Goal: Check status: Check status

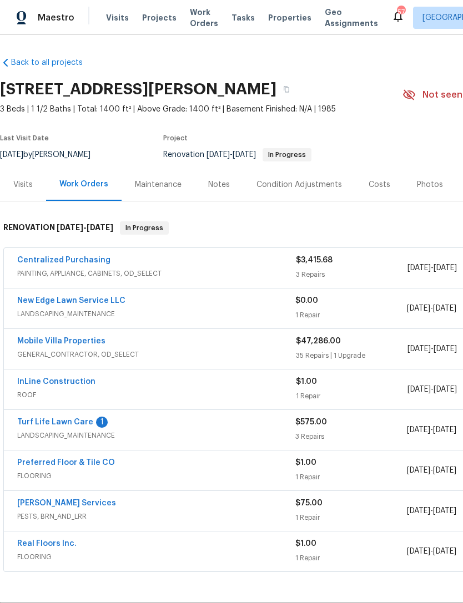
click at [45, 422] on link "Turf Life Lawn Care" at bounding box center [55, 422] width 76 height 8
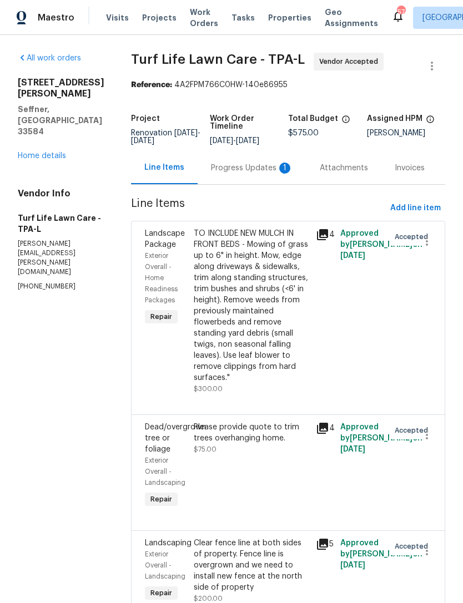
click at [242, 173] on div "Progress Updates 1" at bounding box center [252, 168] width 82 height 11
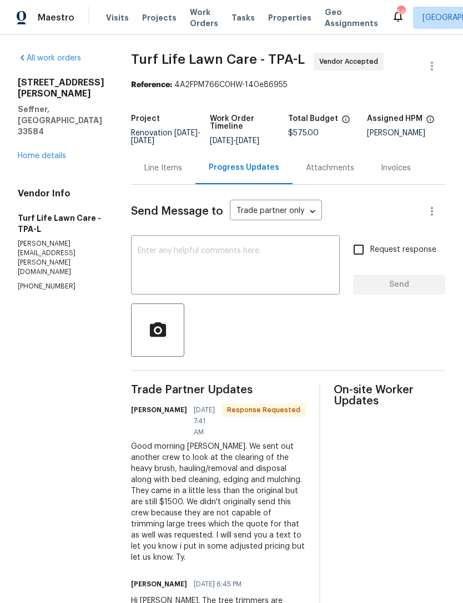
click at [57, 152] on link "Home details" at bounding box center [42, 156] width 48 height 8
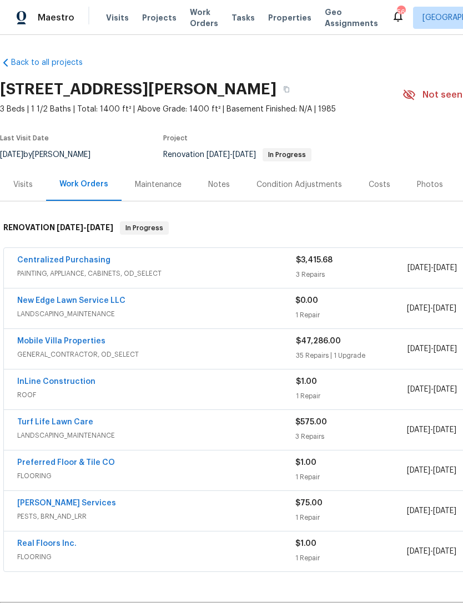
click at [105, 464] on link "Preferred Floor & Tile CO" at bounding box center [66, 463] width 98 height 8
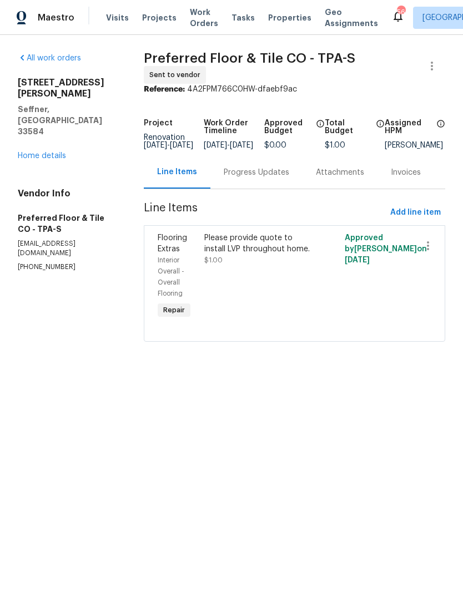
click at [264, 176] on div "Progress Updates" at bounding box center [256, 172] width 65 height 11
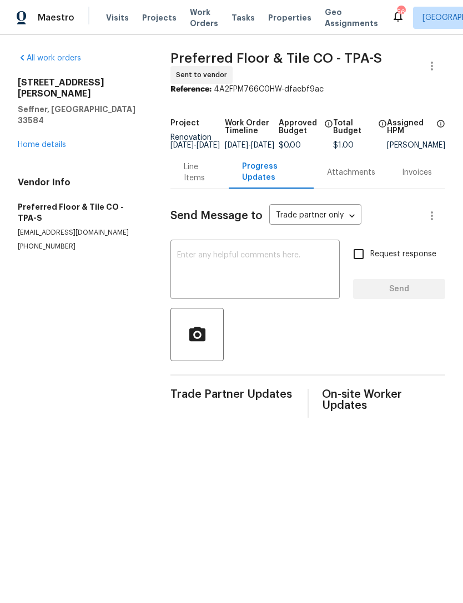
click at [311, 272] on textarea at bounding box center [255, 270] width 156 height 39
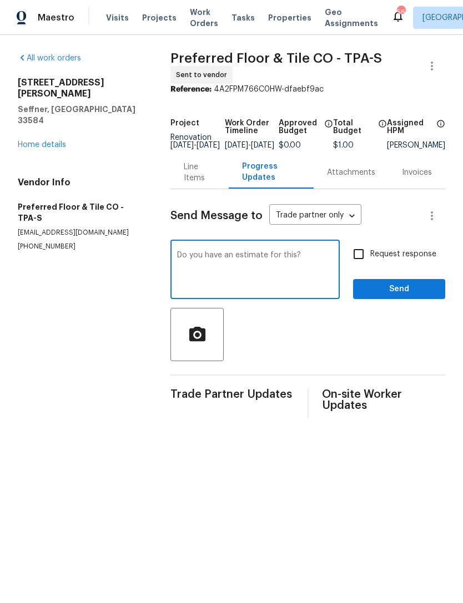
type textarea "Do you have an estimate for this?"
click at [361, 262] on input "Request response" at bounding box center [358, 253] width 23 height 23
checkbox input "true"
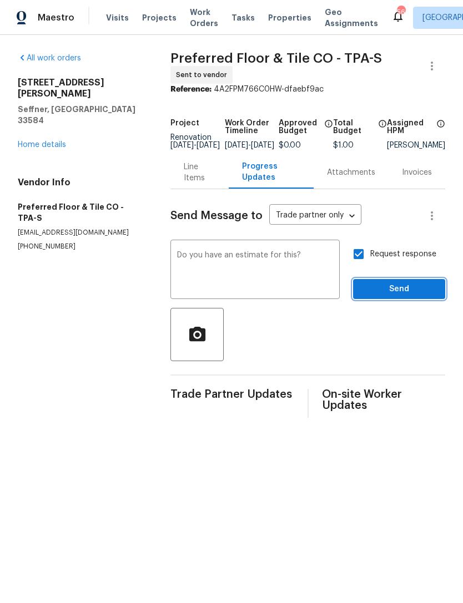
click at [382, 300] on button "Send" at bounding box center [399, 289] width 92 height 21
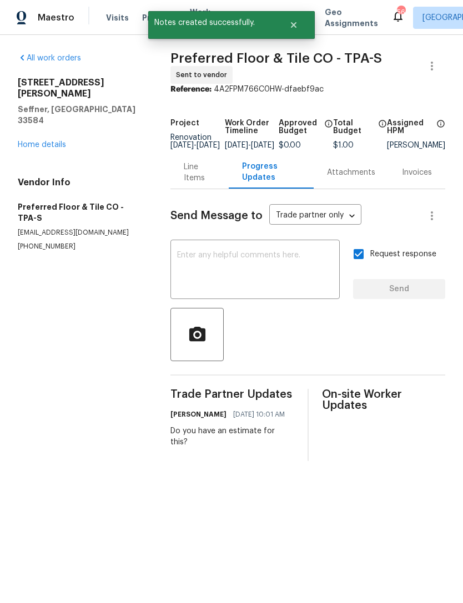
click at [46, 141] on link "Home details" at bounding box center [42, 145] width 48 height 8
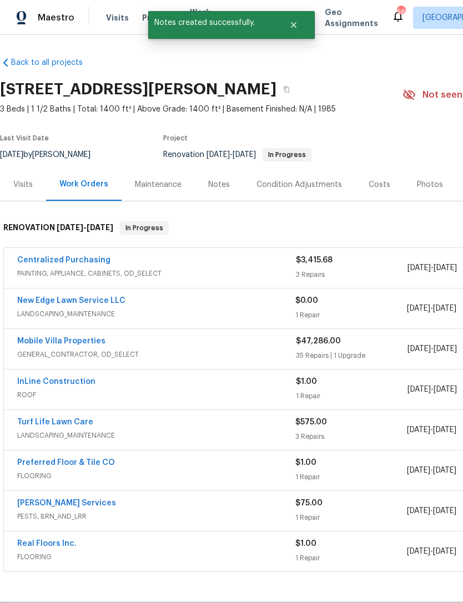
click at [28, 506] on link "Massey Services" at bounding box center [66, 503] width 99 height 8
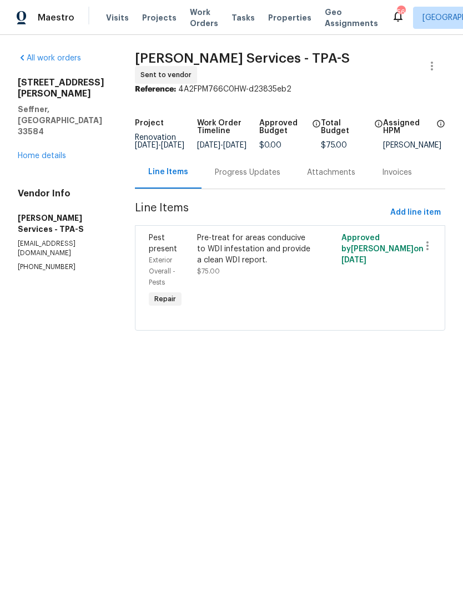
click at [304, 266] on div "Pre-treat for areas conducive to WDI infestation and provide a clean WDI report." at bounding box center [254, 249] width 114 height 33
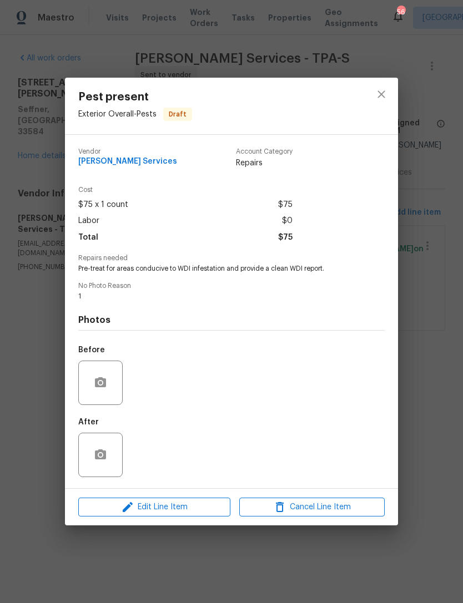
click at [431, 219] on div "Pest present Exterior Overall - Pests Draft Vendor Massey Services Account Cate…" at bounding box center [231, 301] width 463 height 603
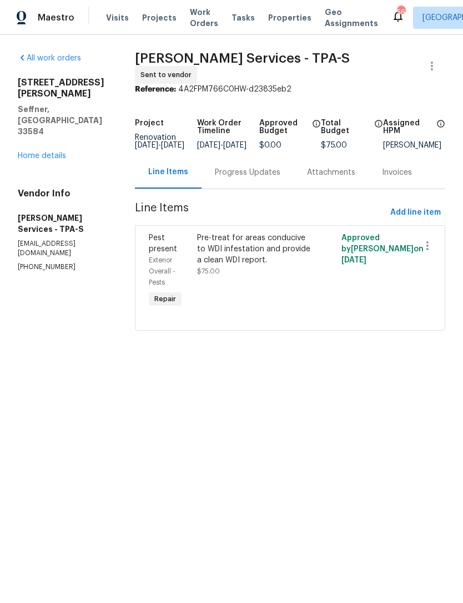
click at [267, 175] on div "Progress Updates" at bounding box center [247, 172] width 65 height 11
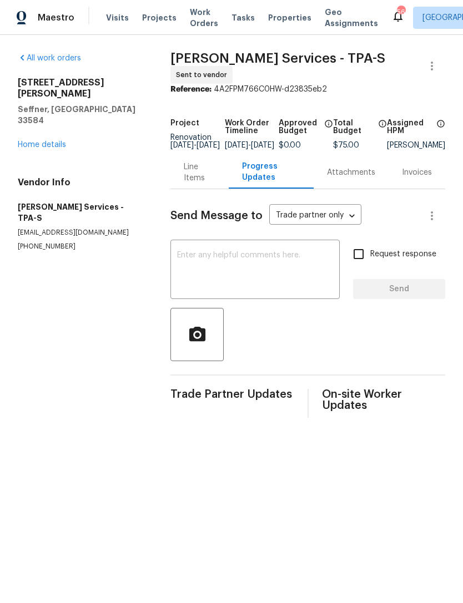
click at [281, 264] on textarea at bounding box center [255, 270] width 156 height 39
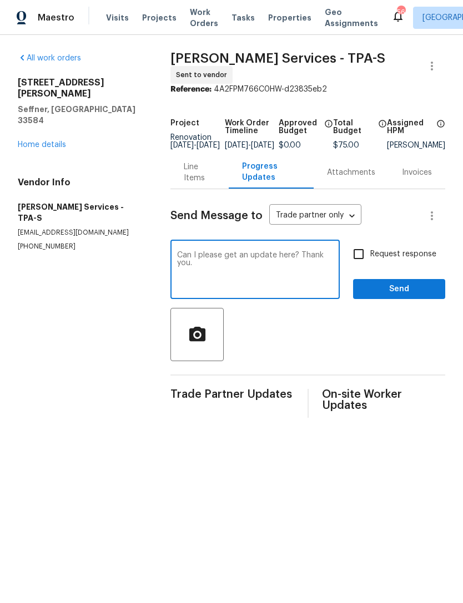
type textarea "Can I please get an update here? Thank you."
click at [358, 259] on input "Request response" at bounding box center [358, 253] width 23 height 23
checkbox input "true"
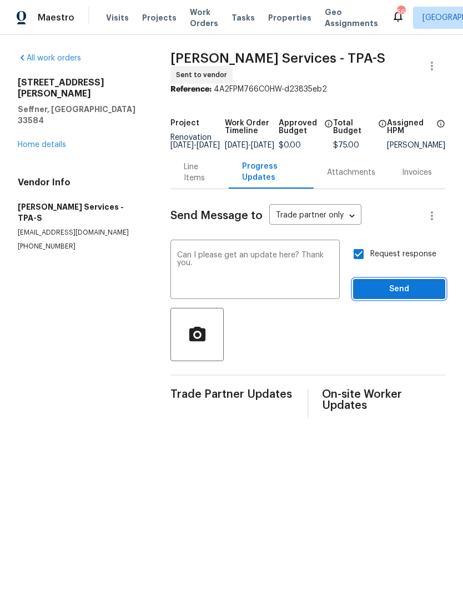
click at [401, 284] on button "Send" at bounding box center [399, 289] width 92 height 21
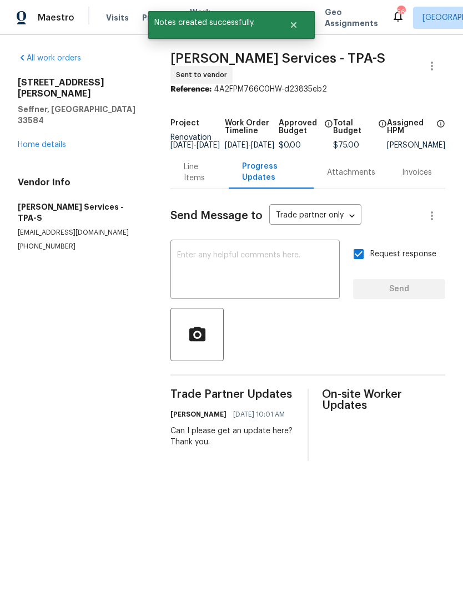
click at [38, 141] on link "Home details" at bounding box center [42, 145] width 48 height 8
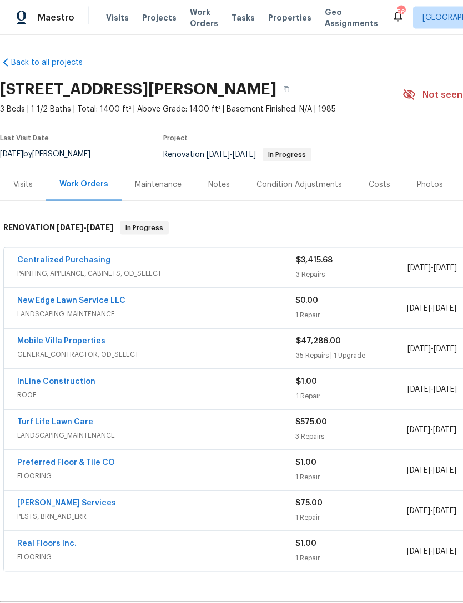
scroll to position [36, 0]
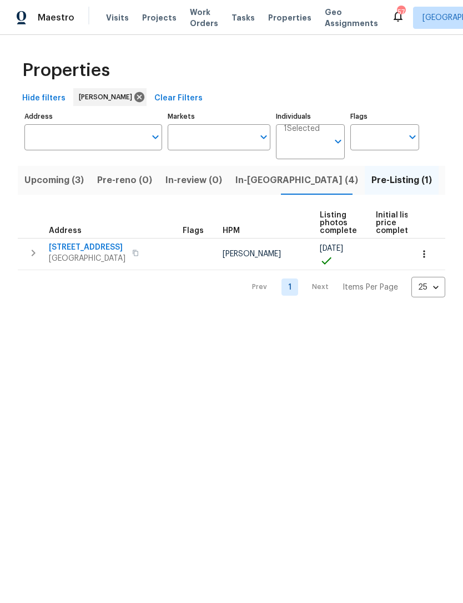
click at [262, 192] on button "In-[GEOGRAPHIC_DATA] (4)" at bounding box center [297, 180] width 136 height 29
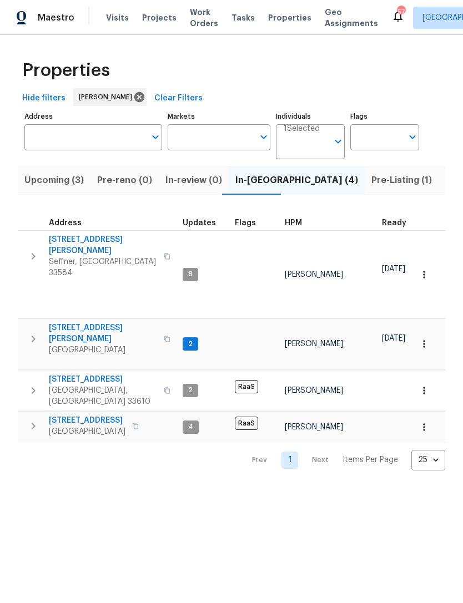
click at [95, 322] on span "[STREET_ADDRESS][PERSON_NAME]" at bounding box center [103, 333] width 108 height 22
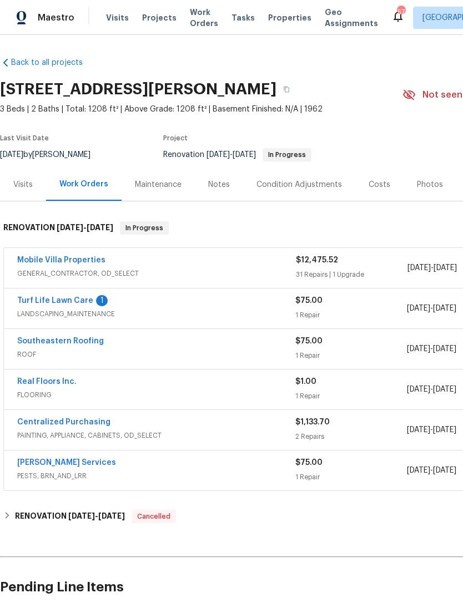
click at [84, 303] on link "Turf Life Lawn Care" at bounding box center [55, 301] width 76 height 8
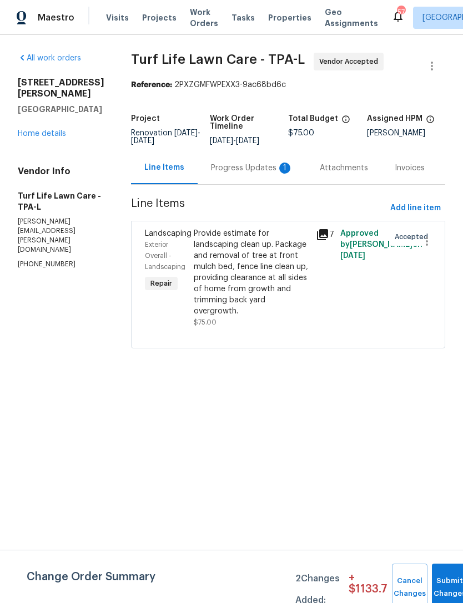
click at [224, 180] on div "Progress Updates 1" at bounding box center [252, 167] width 109 height 33
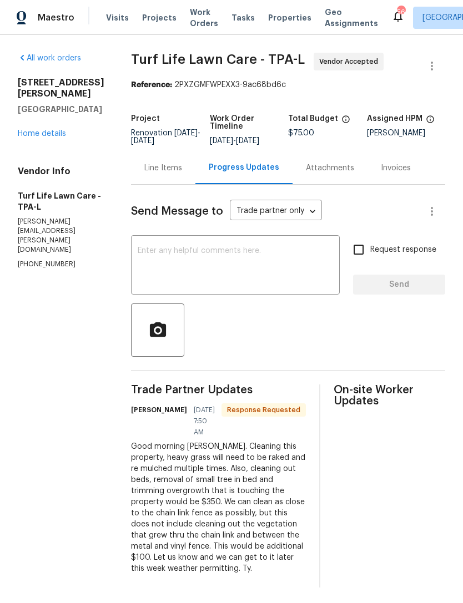
click at [28, 132] on link "Home details" at bounding box center [42, 134] width 48 height 8
